Goal: Understand process/instructions: Learn how to perform a task or action

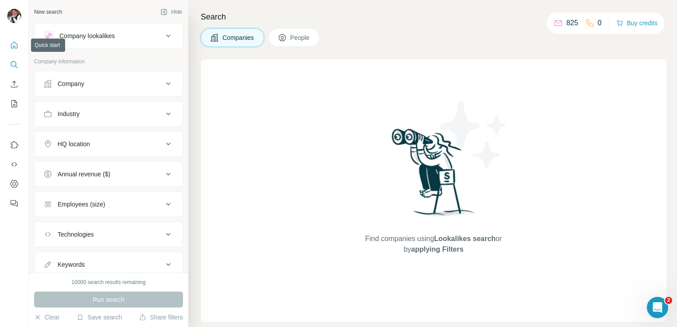
click at [12, 52] on button "Quick start" at bounding box center [14, 45] width 14 height 16
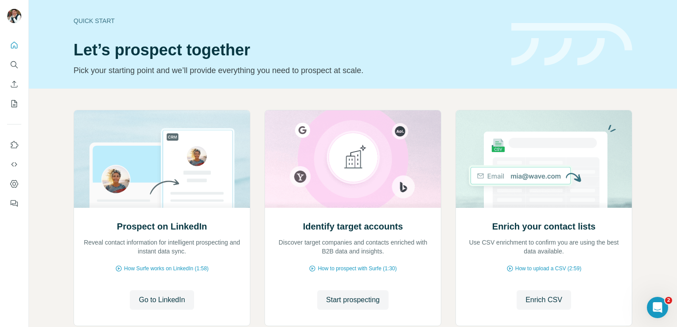
click at [43, 194] on div "Prospect on LinkedIn Reveal contact information for intelligent prospecting and…" at bounding box center [353, 236] width 648 height 294
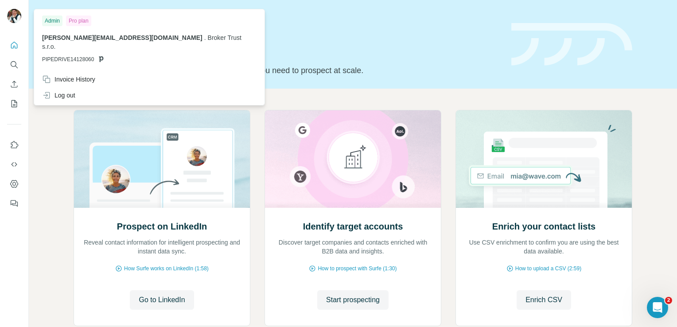
click at [16, 15] on img at bounding box center [14, 16] width 14 height 14
click at [7, 20] on div at bounding box center [14, 17] width 14 height 16
click at [15, 185] on icon "Dashboard" at bounding box center [14, 184] width 4 height 4
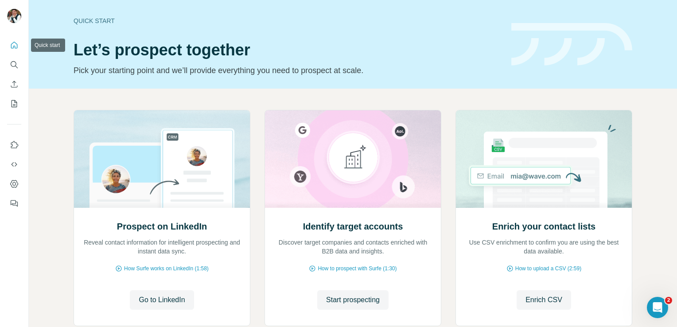
click at [11, 50] on button "Quick start" at bounding box center [14, 45] width 14 height 16
